Goal: Task Accomplishment & Management: Manage account settings

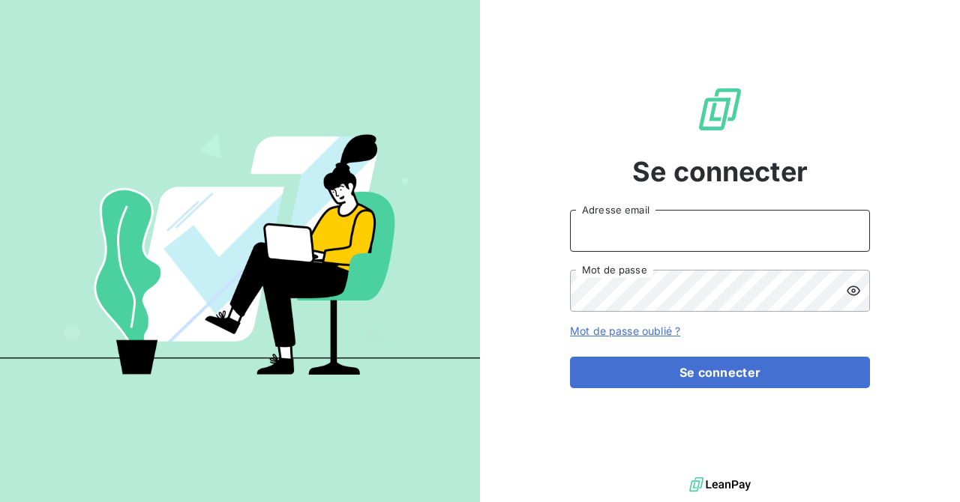
click at [620, 229] on input "Adresse email" at bounding box center [720, 231] width 300 height 42
type input "compta.clients@atypique.eco"
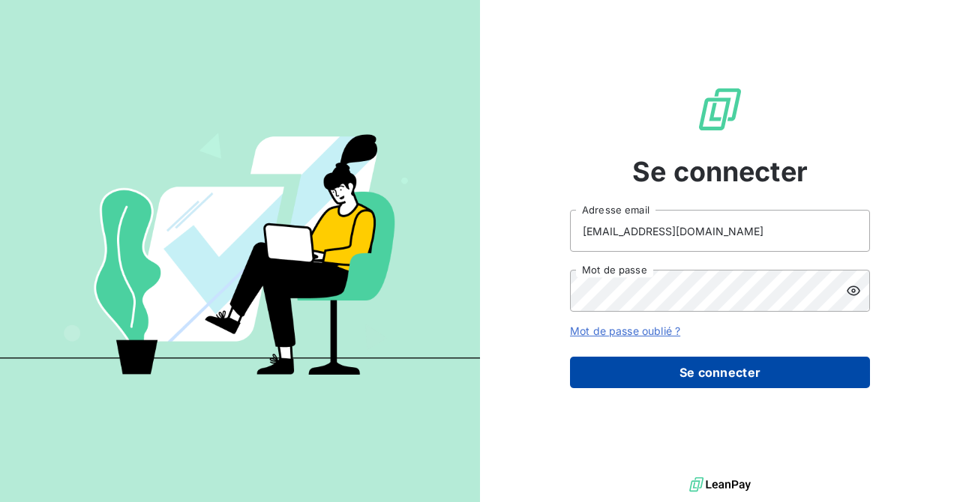
click at [666, 364] on button "Se connecter" at bounding box center [720, 372] width 300 height 31
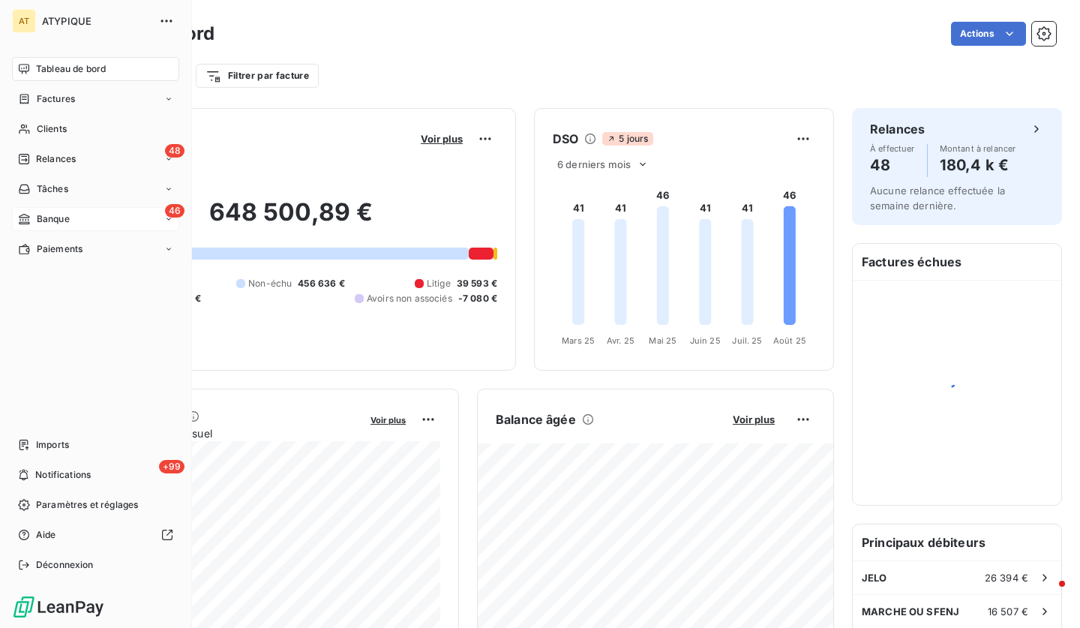
click at [80, 214] on div "46 Banque" at bounding box center [95, 219] width 167 height 24
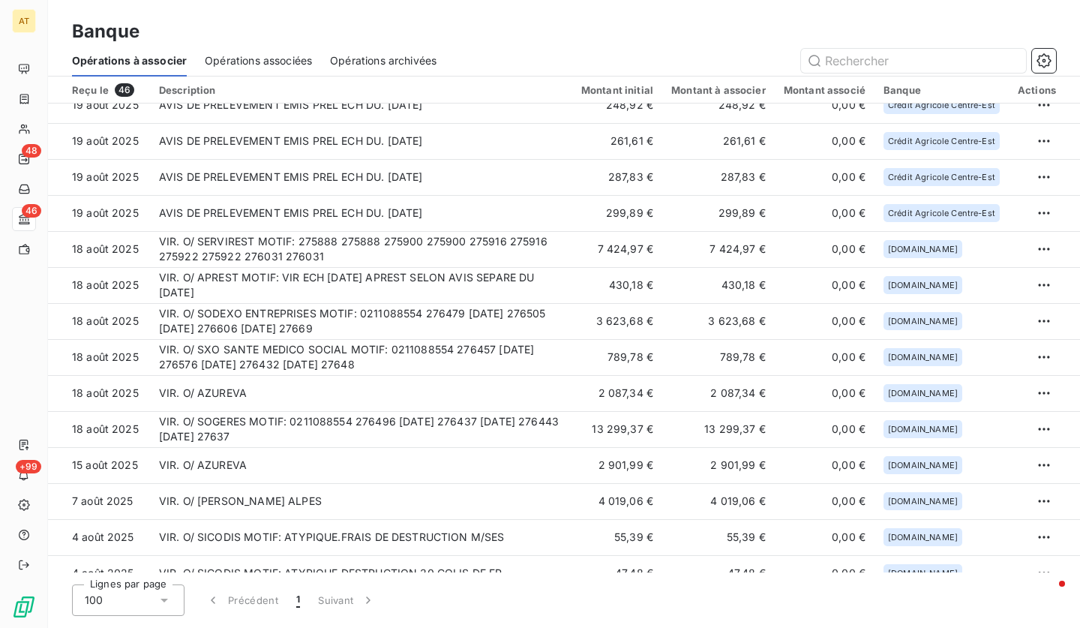
scroll to position [1059, 0]
